Goal: Complete application form: Complete application form

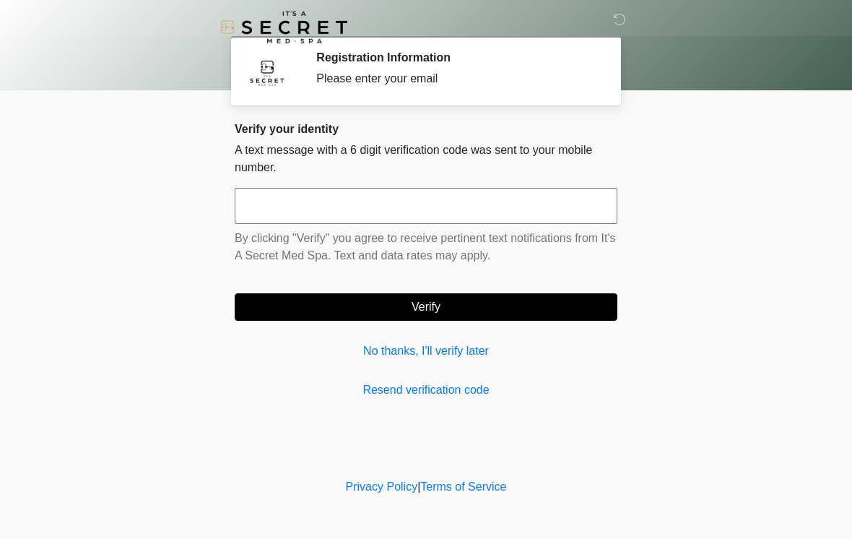
click at [461, 351] on link "No thanks, I'll verify later" at bounding box center [426, 350] width 383 height 17
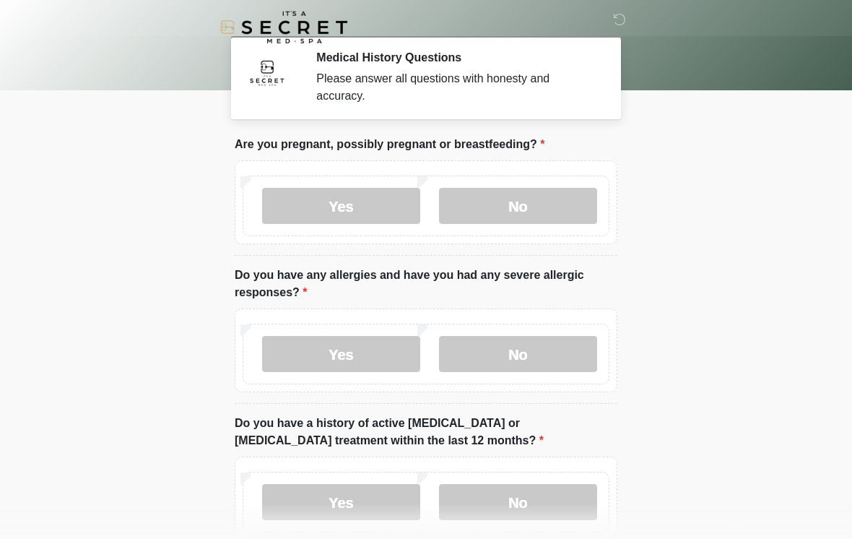
click at [525, 208] on label "No" at bounding box center [518, 206] width 158 height 36
click at [515, 353] on label "No" at bounding box center [518, 354] width 158 height 36
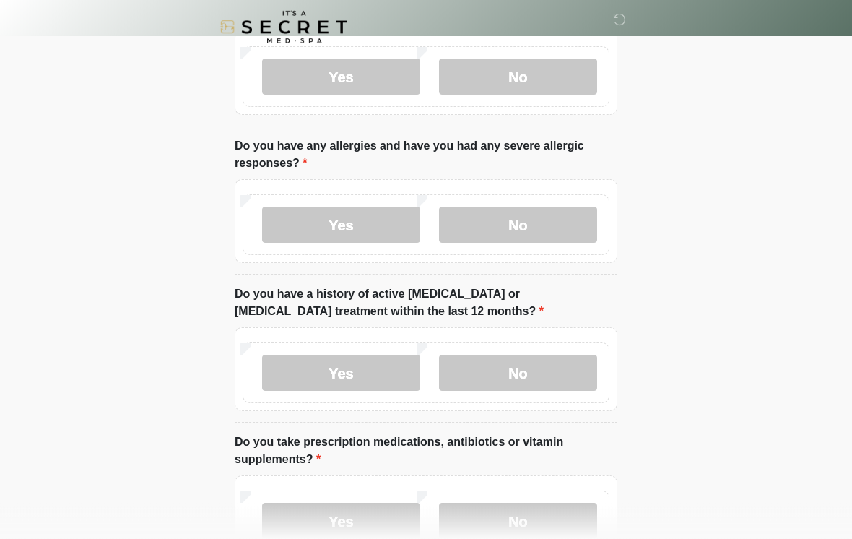
click at [519, 372] on label "No" at bounding box center [518, 373] width 158 height 36
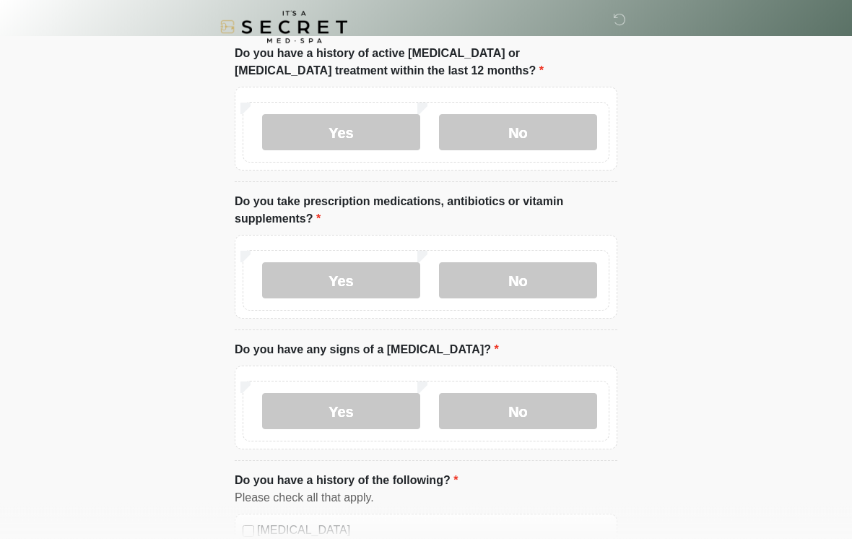
scroll to position [370, 0]
click at [365, 275] on label "Yes" at bounding box center [341, 280] width 158 height 36
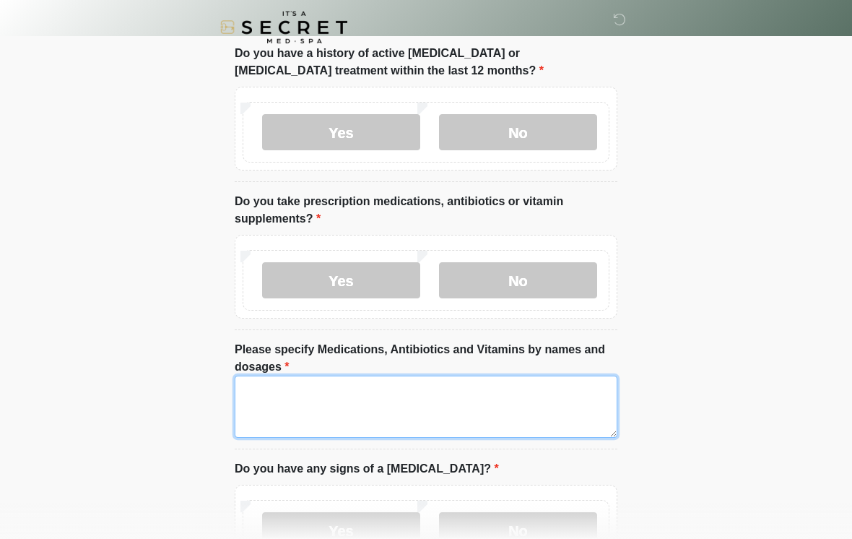
click at [370, 394] on textarea "Please specify Medications, Antibiotics and Vitamins by names and dosages" at bounding box center [426, 406] width 383 height 62
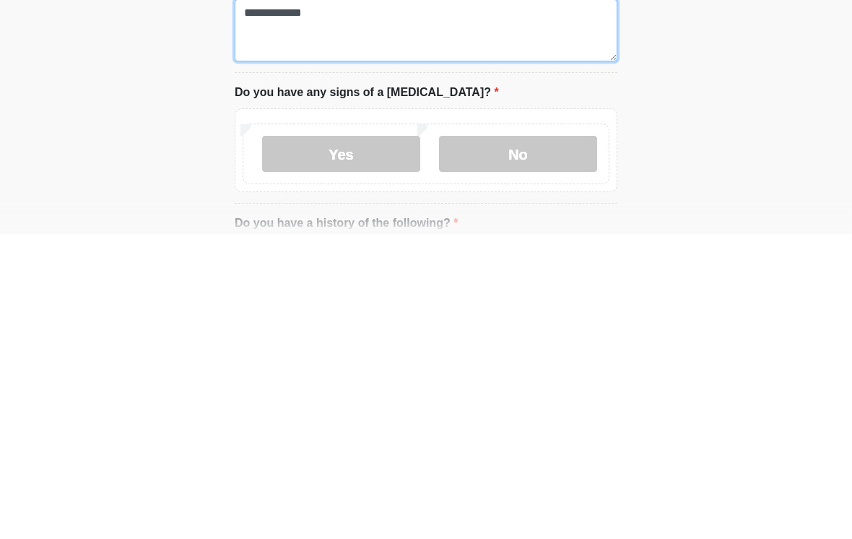
scroll to position [487, 0]
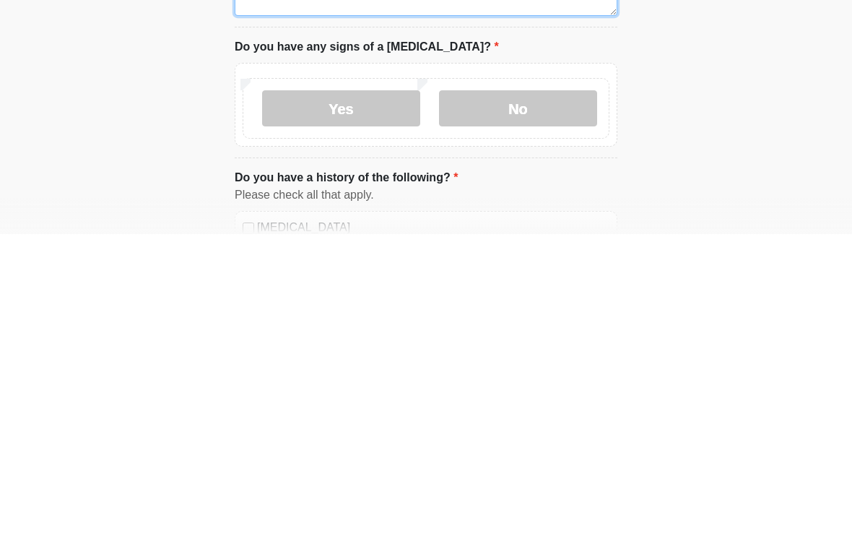
type textarea "**********"
click at [548, 395] on label "No" at bounding box center [518, 413] width 158 height 36
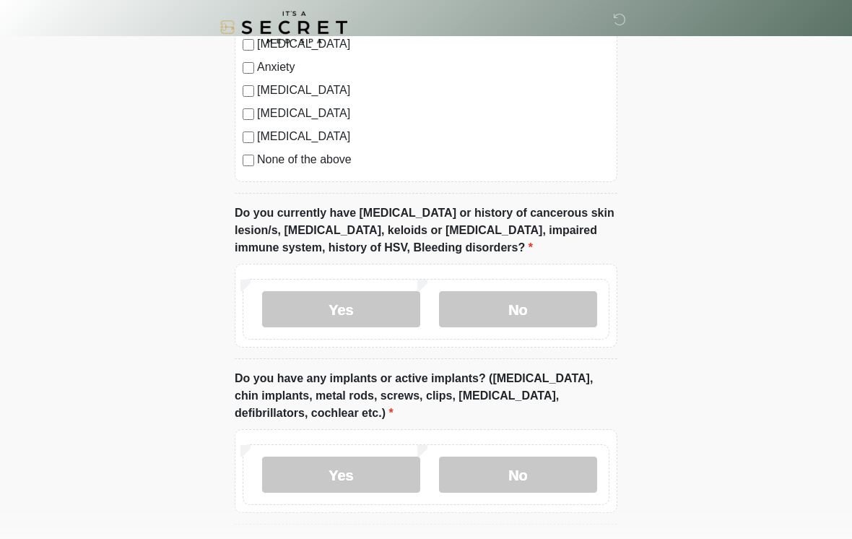
scroll to position [1125, 0]
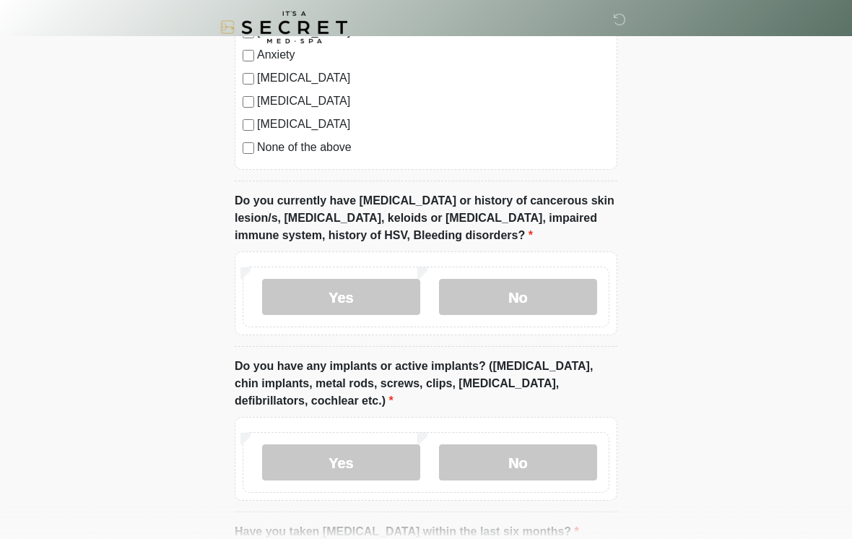
click at [528, 297] on label "No" at bounding box center [518, 297] width 158 height 36
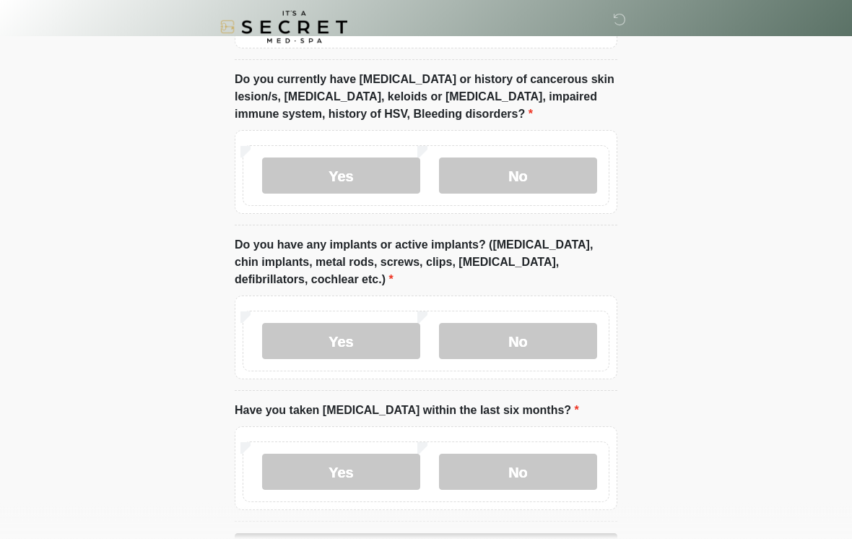
scroll to position [1247, 0]
click at [532, 339] on label "No" at bounding box center [518, 341] width 158 height 36
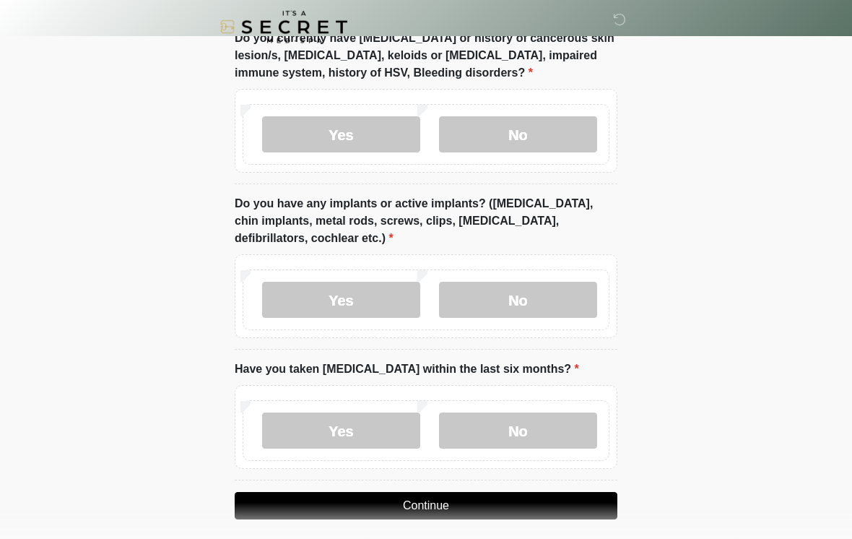
scroll to position [1320, 0]
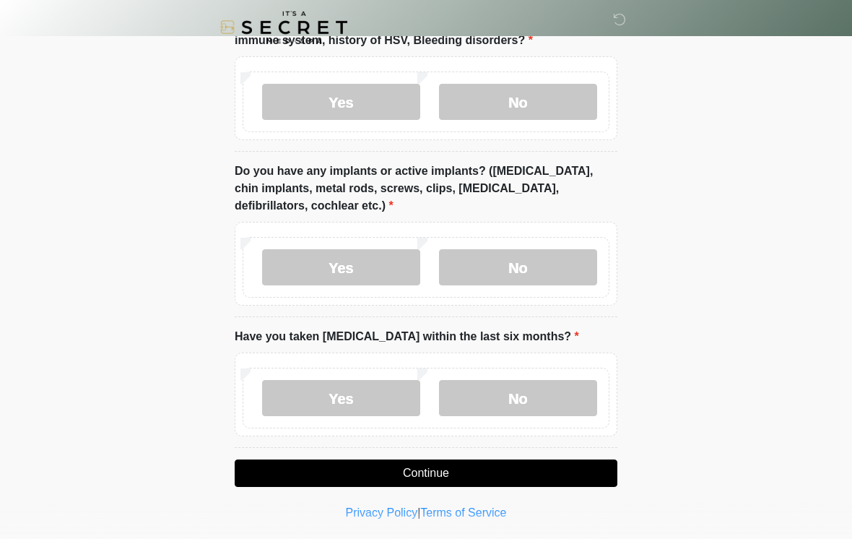
click at [535, 394] on label "No" at bounding box center [518, 398] width 158 height 36
click at [495, 471] on button "Continue" at bounding box center [426, 472] width 383 height 27
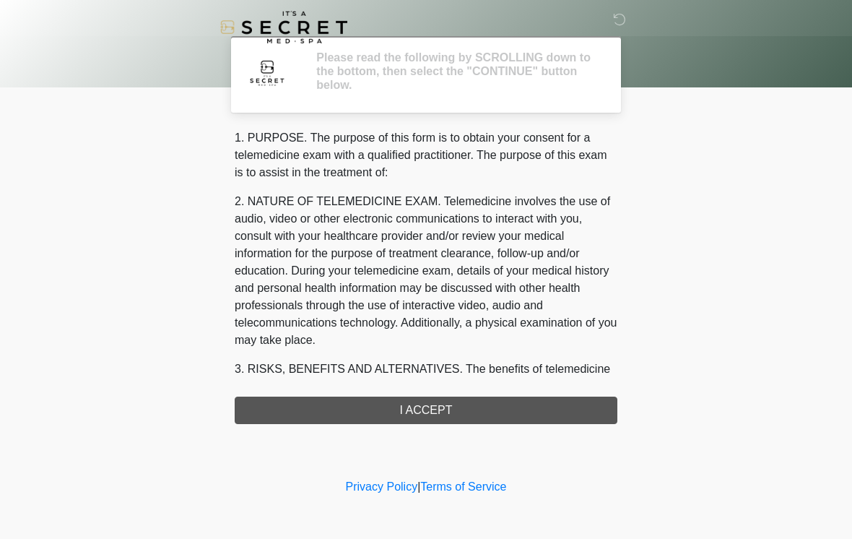
scroll to position [0, 0]
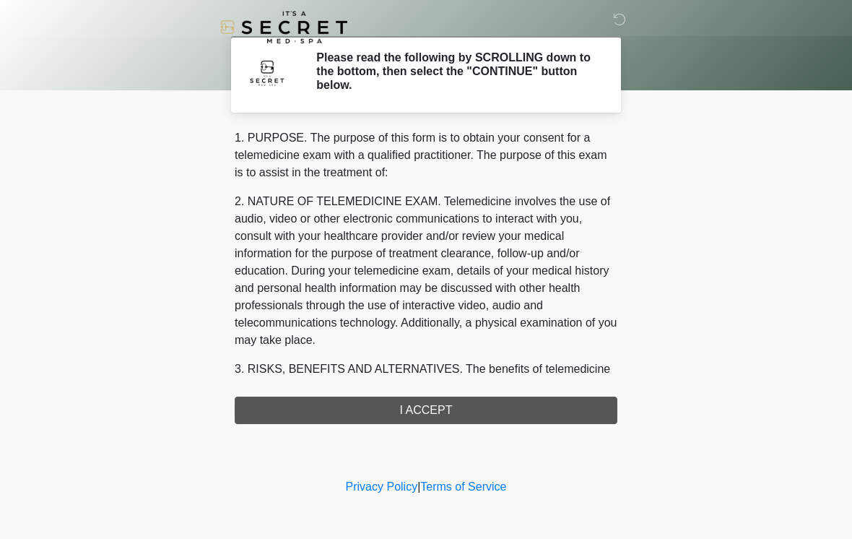
click at [463, 411] on div "1. PURPOSE. The purpose of this form is to obtain your consent for a telemedici…" at bounding box center [426, 276] width 383 height 295
click at [415, 404] on div "1. PURPOSE. The purpose of this form is to obtain your consent for a telemedici…" at bounding box center [426, 276] width 383 height 295
click at [452, 410] on div "1. PURPOSE. The purpose of this form is to obtain your consent for a telemedici…" at bounding box center [426, 276] width 383 height 295
click at [427, 419] on div "1. PURPOSE. The purpose of this form is to obtain your consent for a telemedici…" at bounding box center [426, 276] width 383 height 295
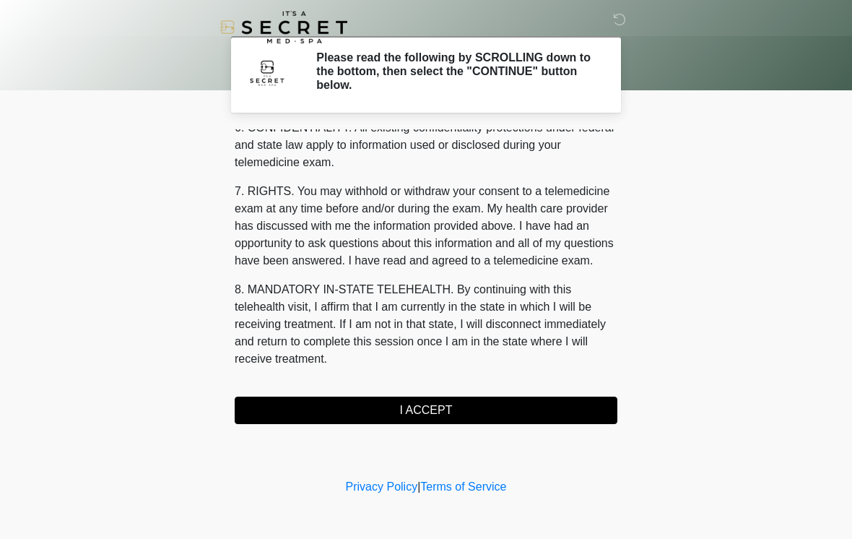
scroll to position [588, 0]
click at [420, 416] on button "I ACCEPT" at bounding box center [426, 409] width 383 height 27
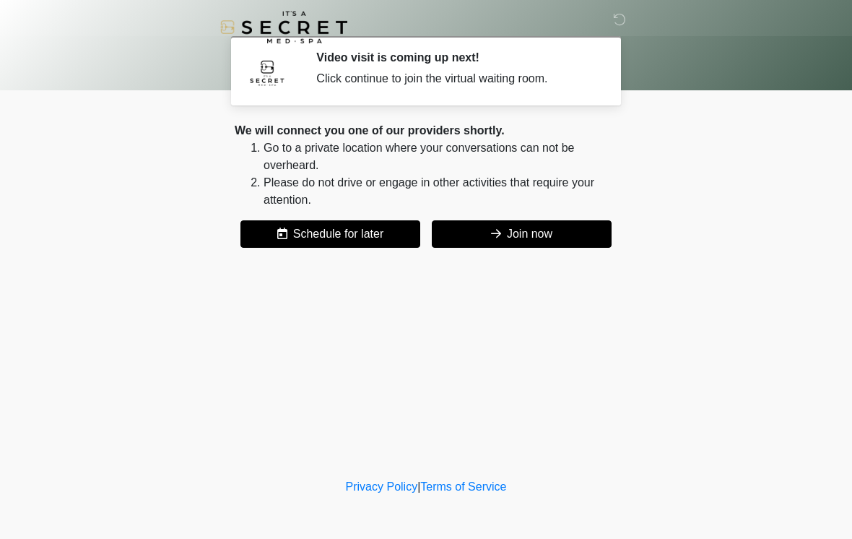
click at [536, 225] on button "Join now" at bounding box center [522, 233] width 180 height 27
